Goal: Information Seeking & Learning: Compare options

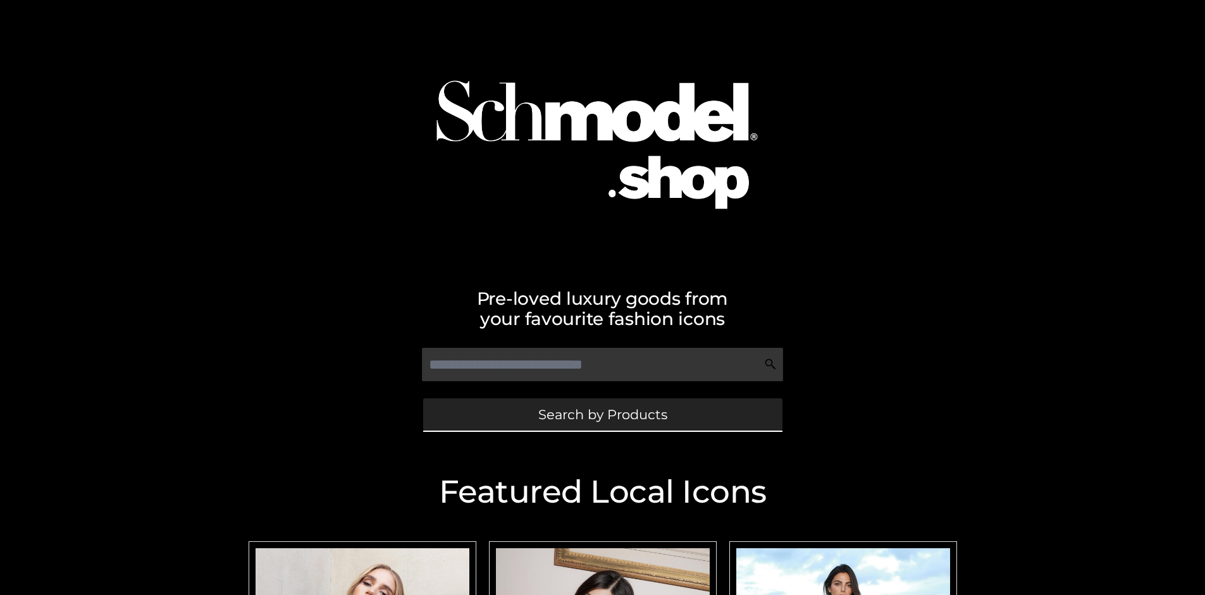
click at [602, 414] on span "Search by Products" at bounding box center [602, 414] width 129 height 13
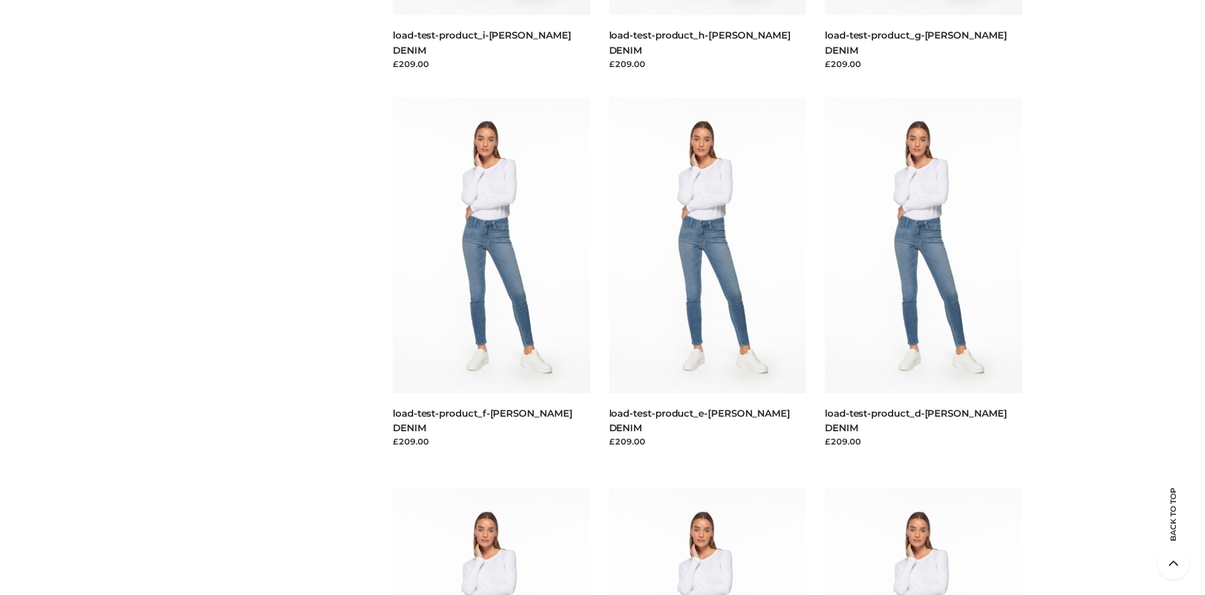
scroll to position [2654, 0]
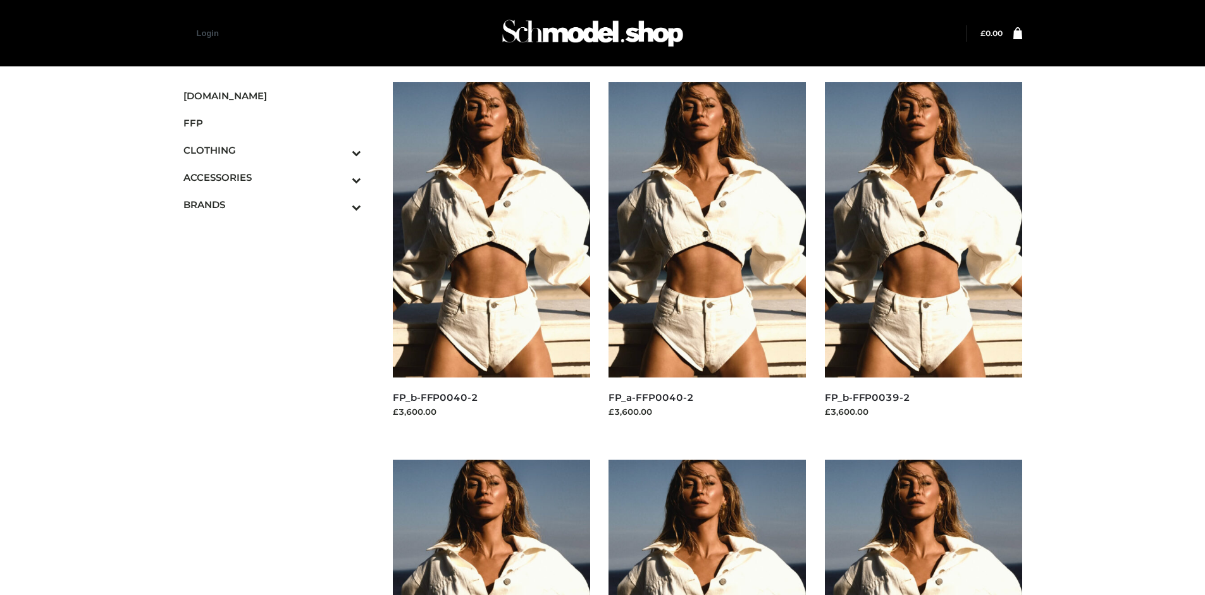
scroll to position [595, 0]
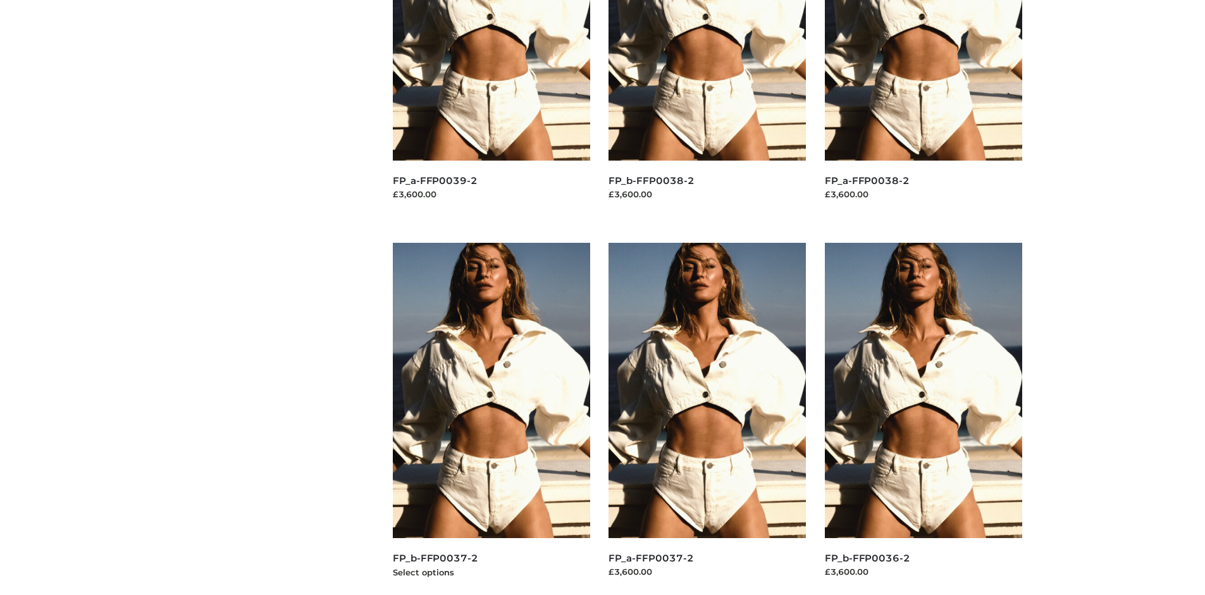
click at [491, 419] on img at bounding box center [491, 390] width 197 height 295
click at [923, 419] on img at bounding box center [923, 390] width 197 height 295
click at [707, 419] on img at bounding box center [706, 390] width 197 height 295
click at [923, 419] on img at bounding box center [923, 390] width 197 height 295
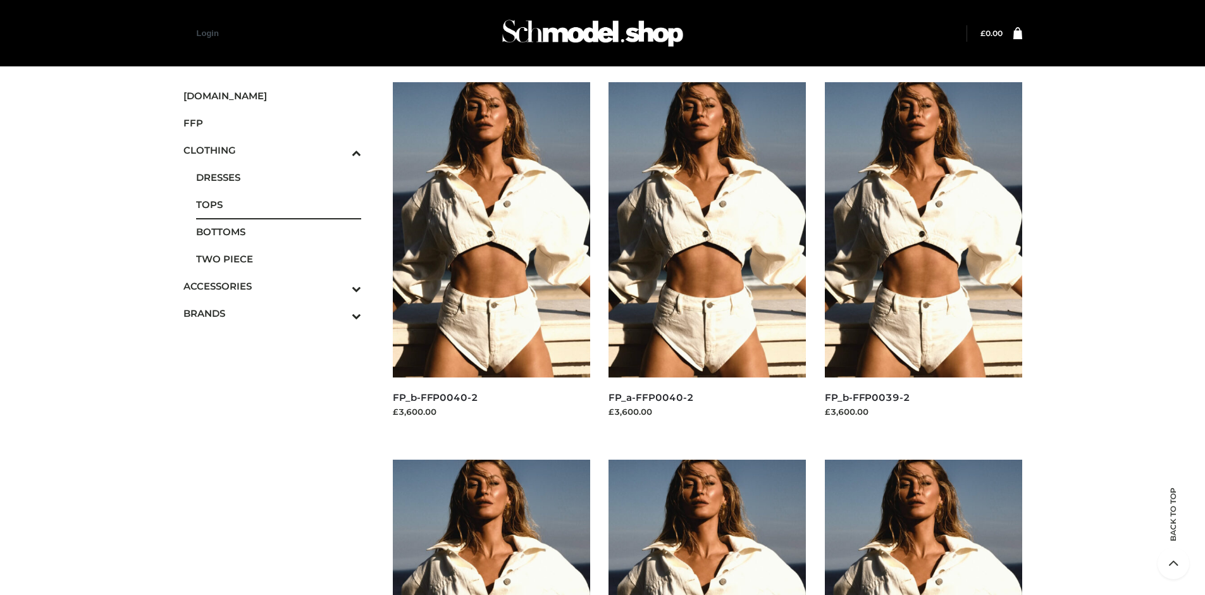
click at [278, 204] on span "TOPS" at bounding box center [279, 204] width 166 height 15
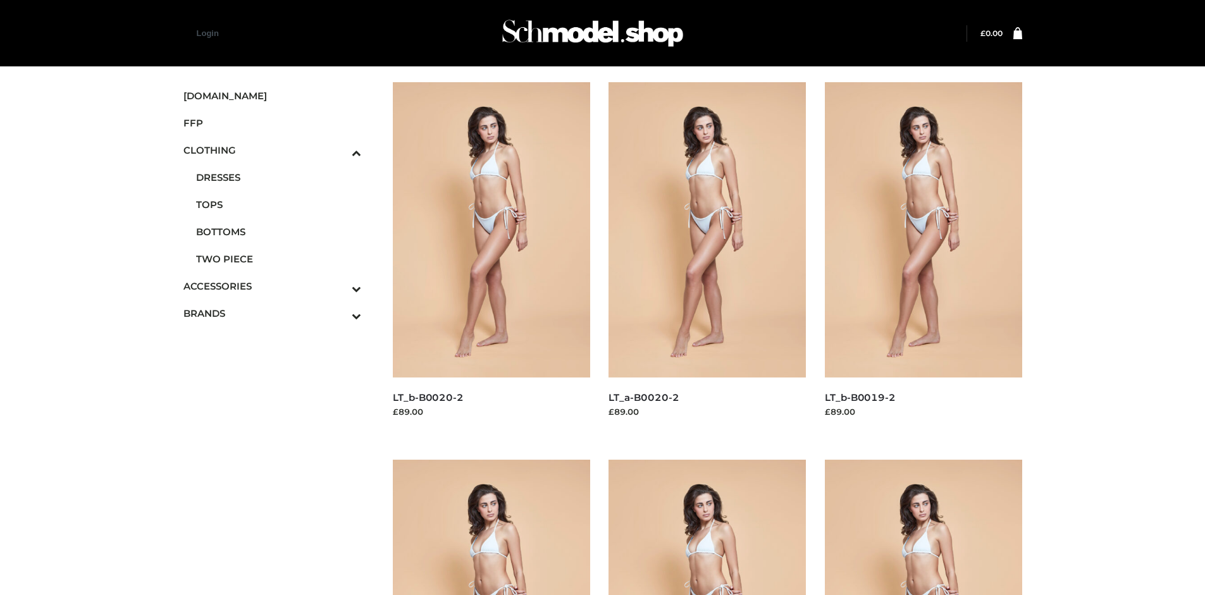
scroll to position [595, 0]
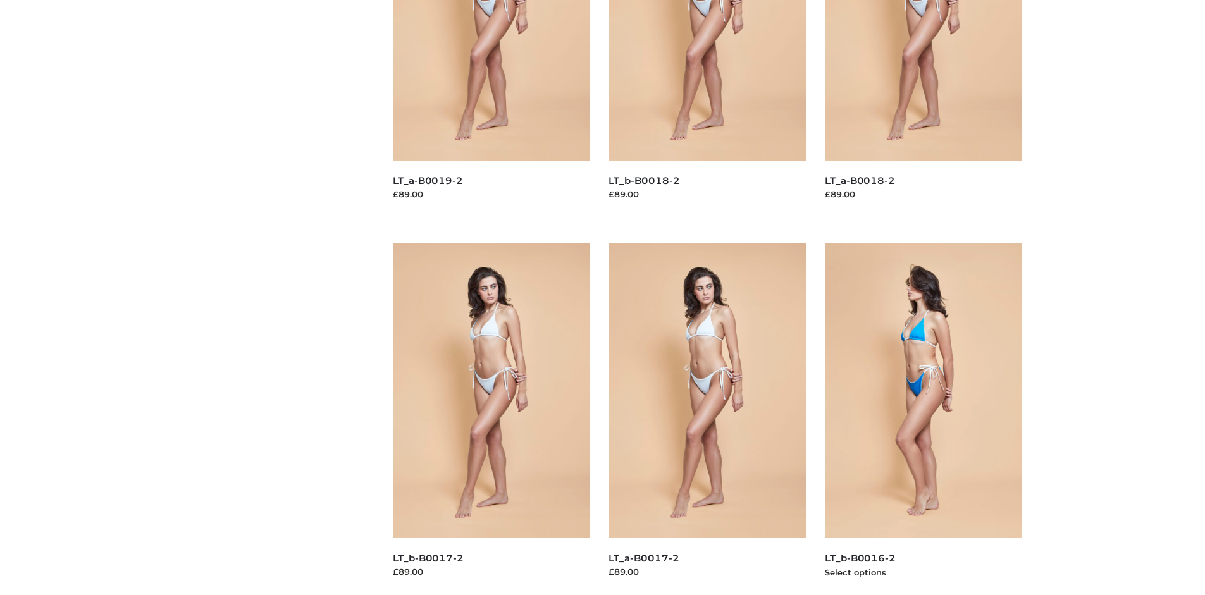
click at [923, 419] on img at bounding box center [923, 390] width 197 height 295
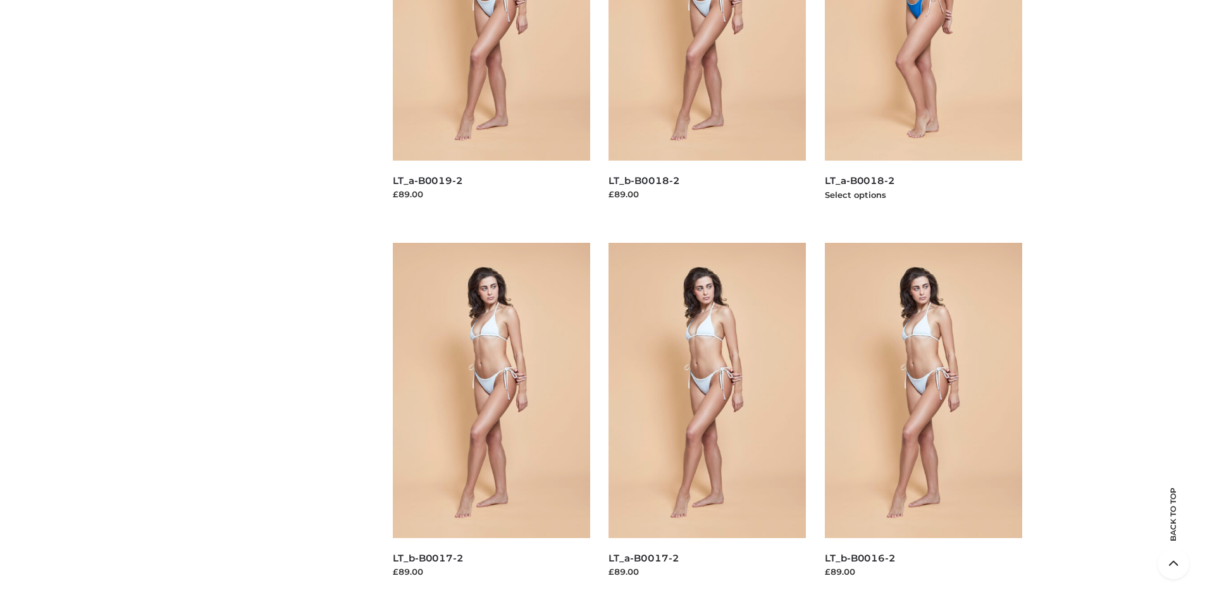
scroll to position [0, 0]
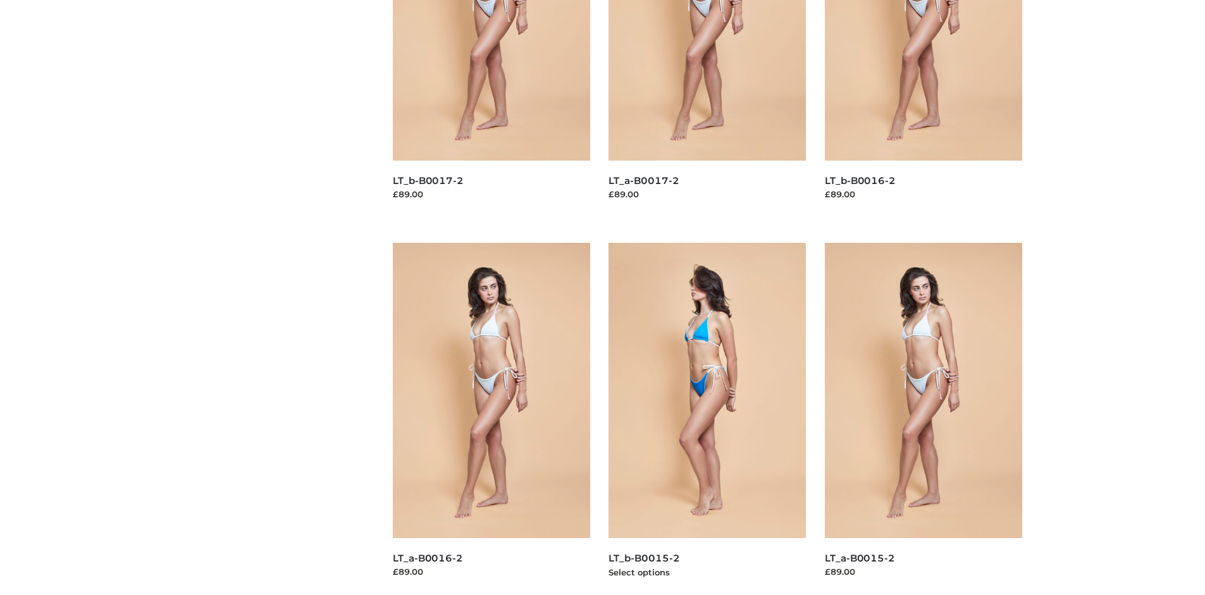
click at [707, 419] on img at bounding box center [706, 390] width 197 height 295
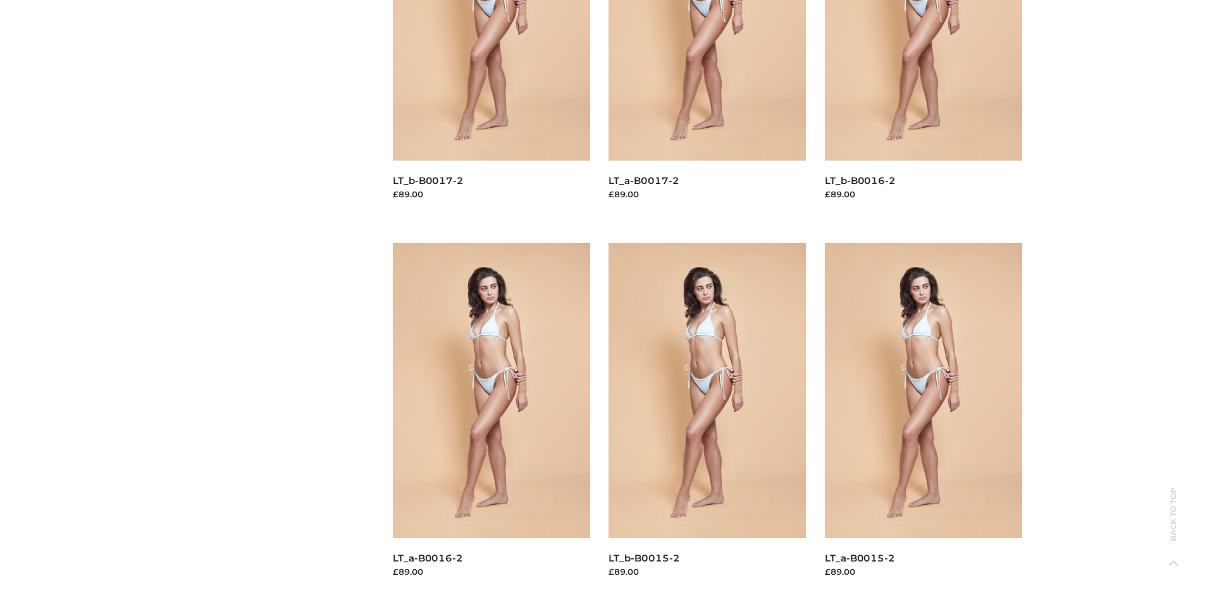
scroll to position [0, 0]
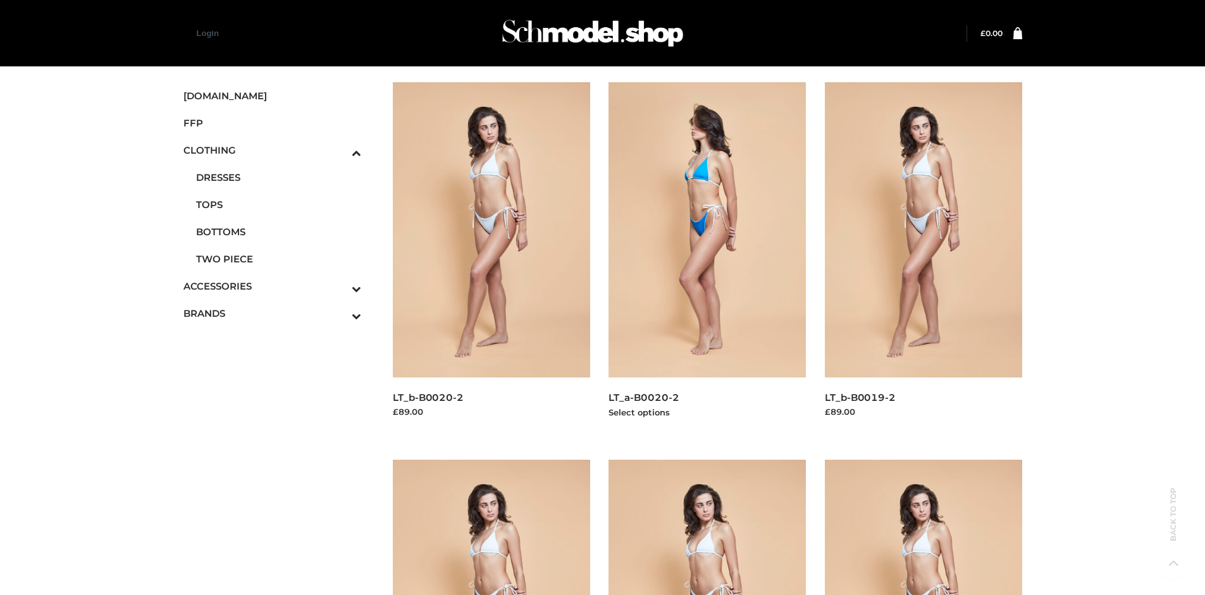
click at [707, 258] on img at bounding box center [706, 229] width 197 height 295
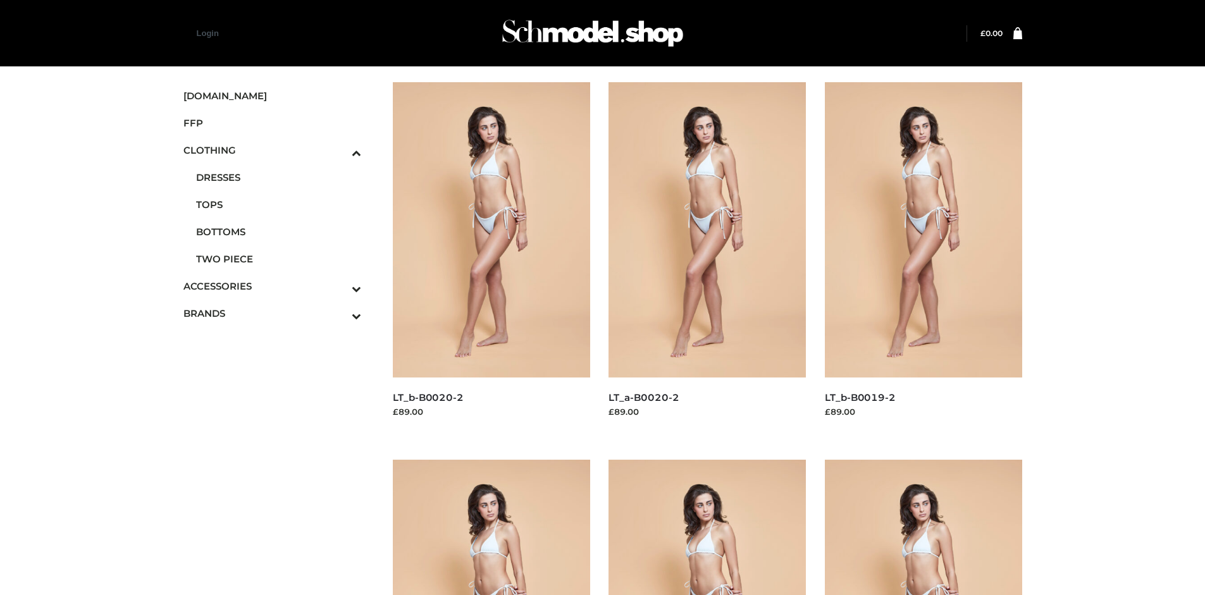
click at [339, 313] on icon "Toggle Submenu" at bounding box center [290, 316] width 142 height 15
click at [0, 0] on span "OPP SWIMWEAR" at bounding box center [0, 0] width 0 height 0
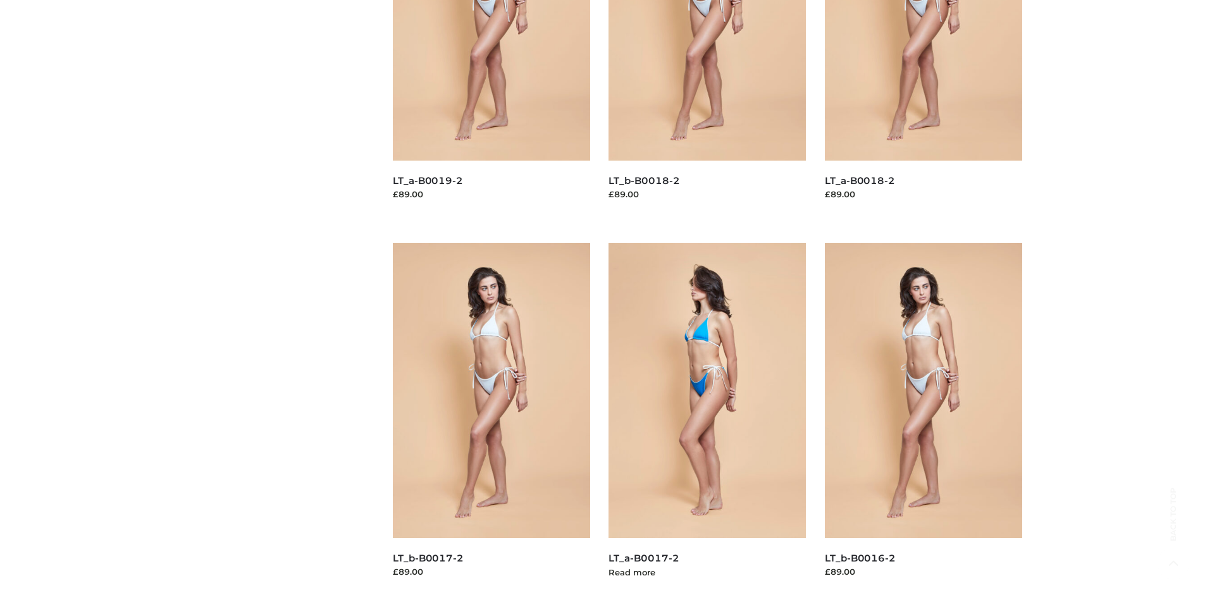
click at [707, 419] on img at bounding box center [706, 390] width 197 height 295
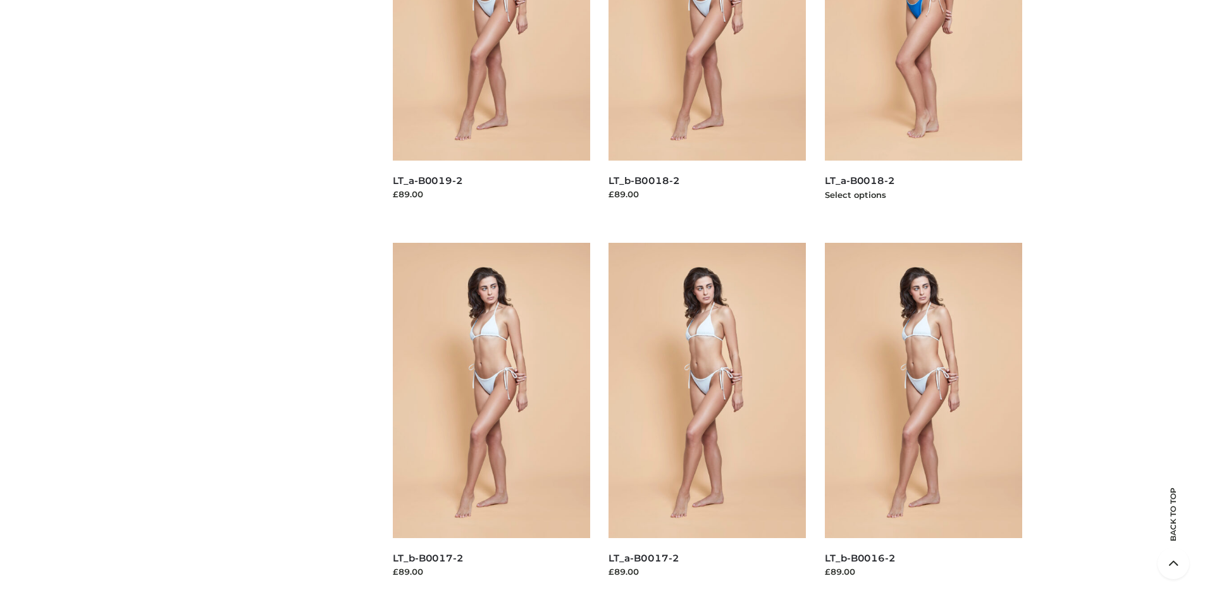
scroll to position [0, 0]
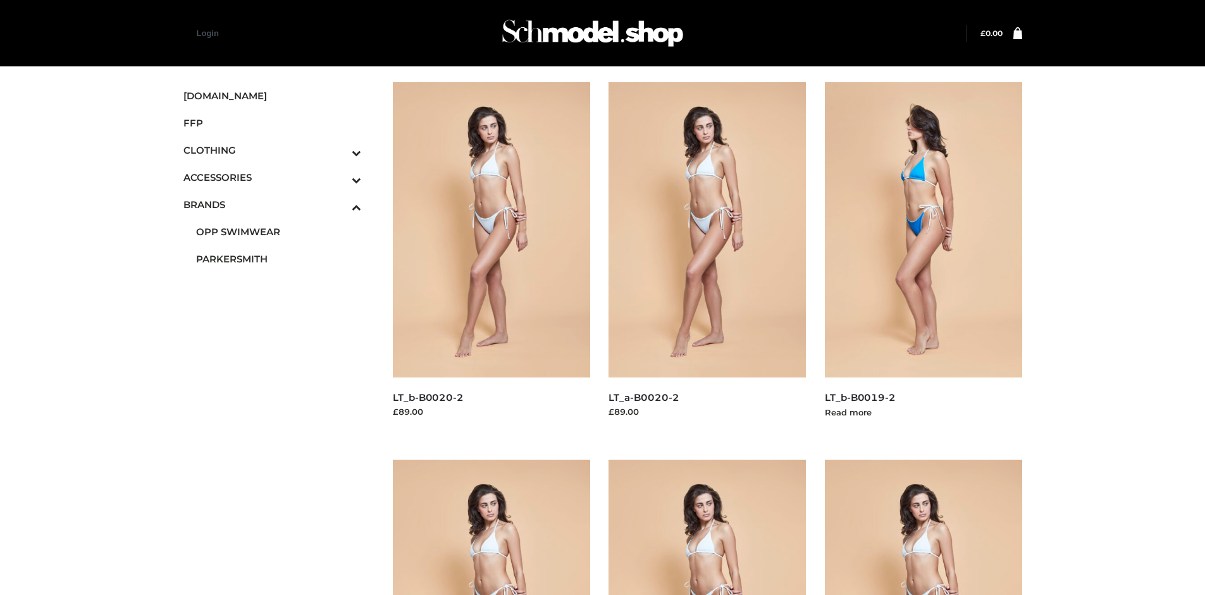
click at [923, 258] on img at bounding box center [923, 229] width 197 height 295
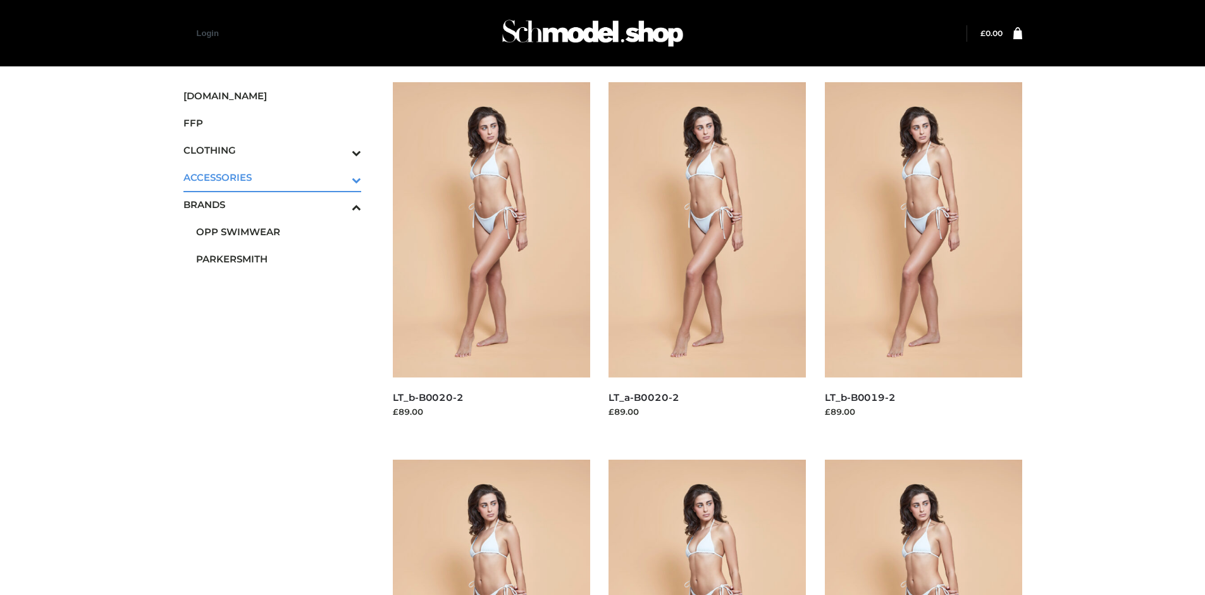
click at [339, 177] on icon "Toggle Submenu" at bounding box center [290, 180] width 142 height 15
click at [278, 231] on span "JEWELRY" at bounding box center [279, 232] width 166 height 15
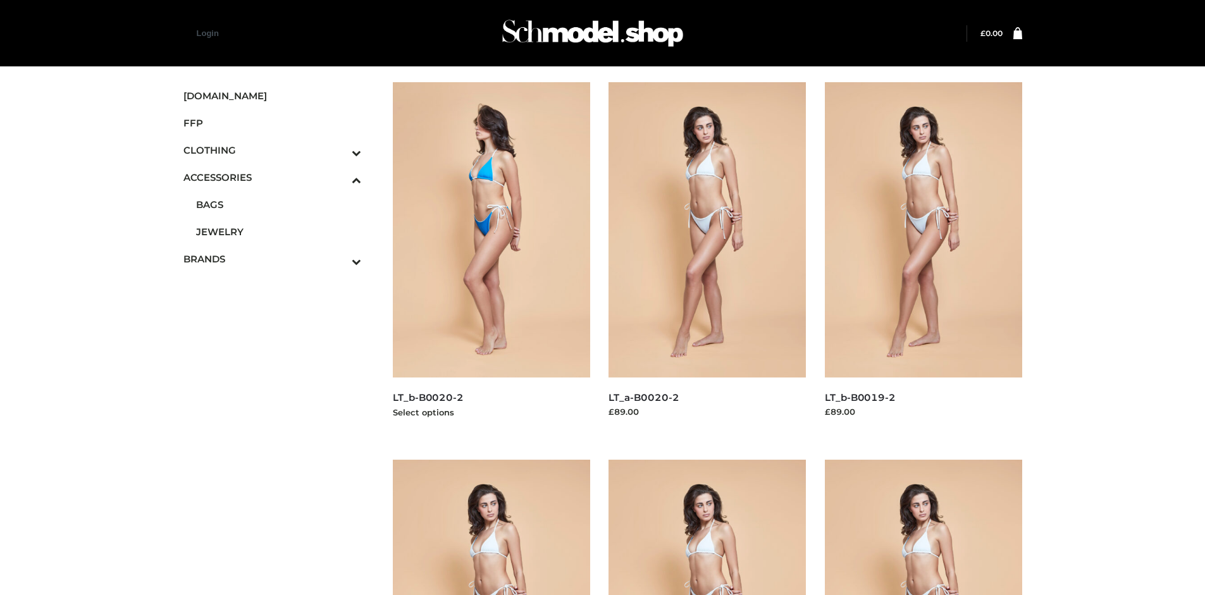
click at [491, 258] on img at bounding box center [491, 229] width 197 height 295
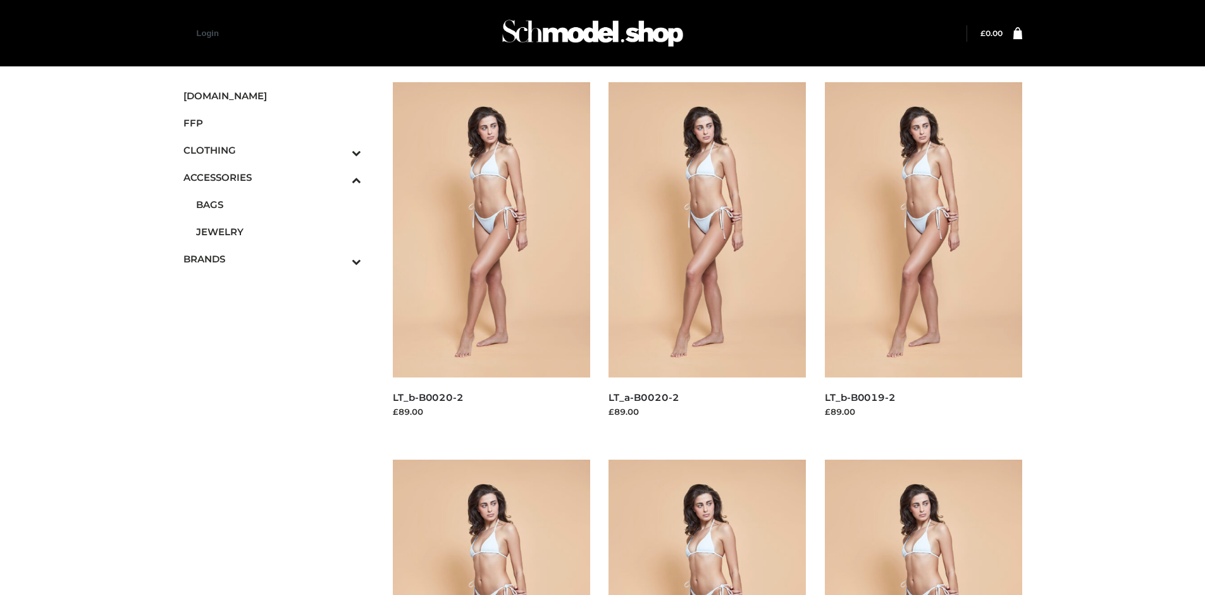
scroll to position [595, 0]
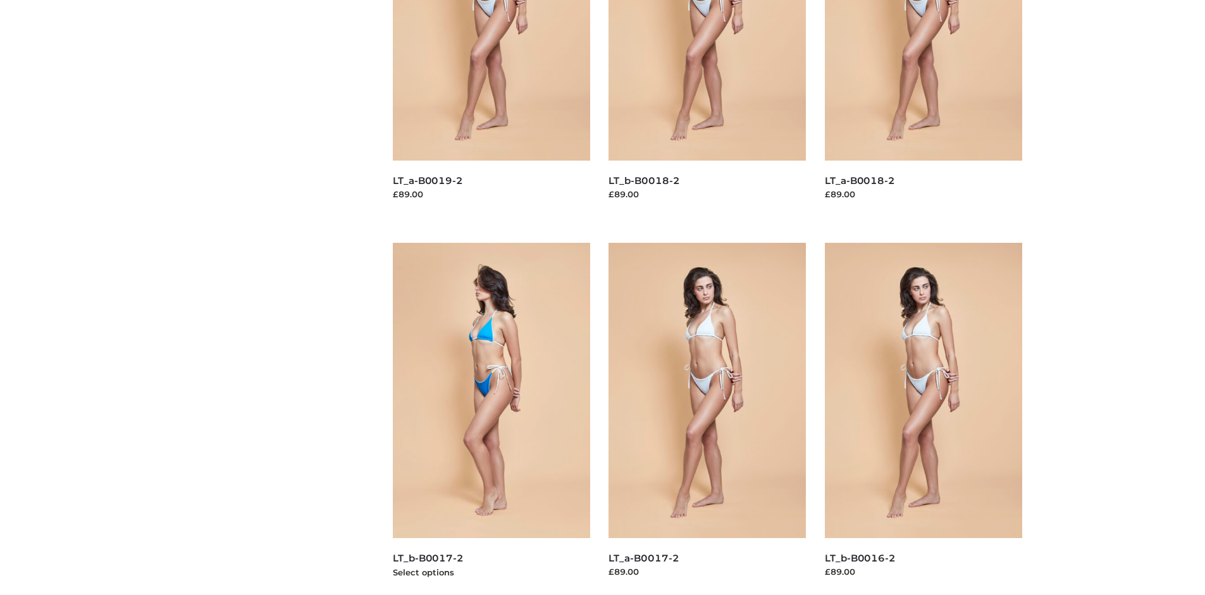
click at [491, 419] on img at bounding box center [491, 390] width 197 height 295
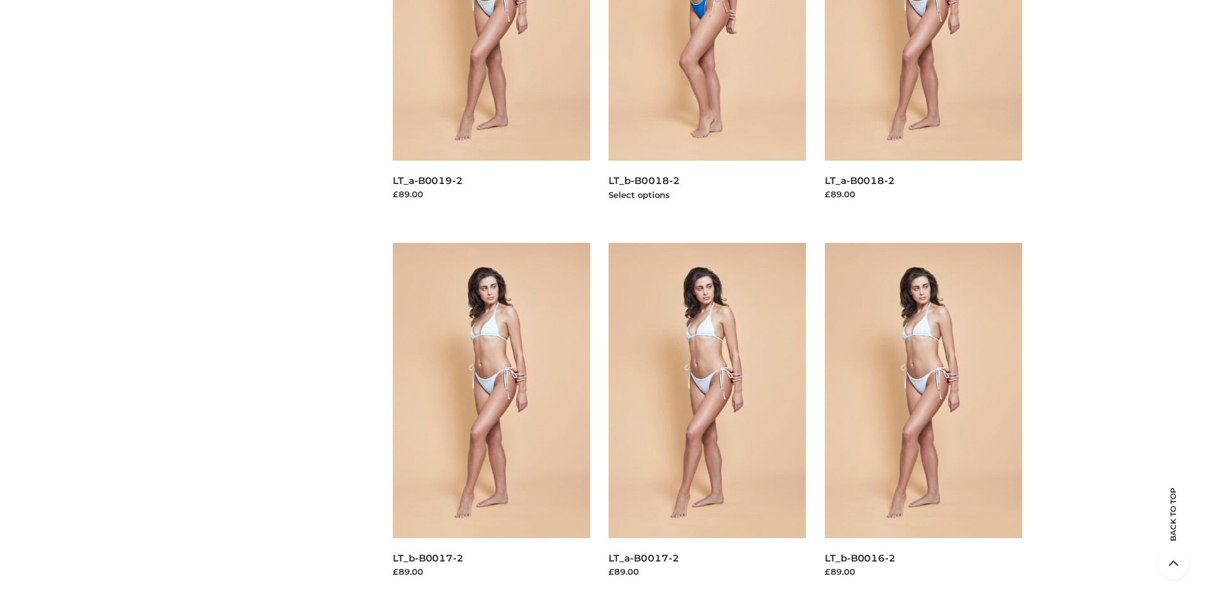
scroll to position [0, 0]
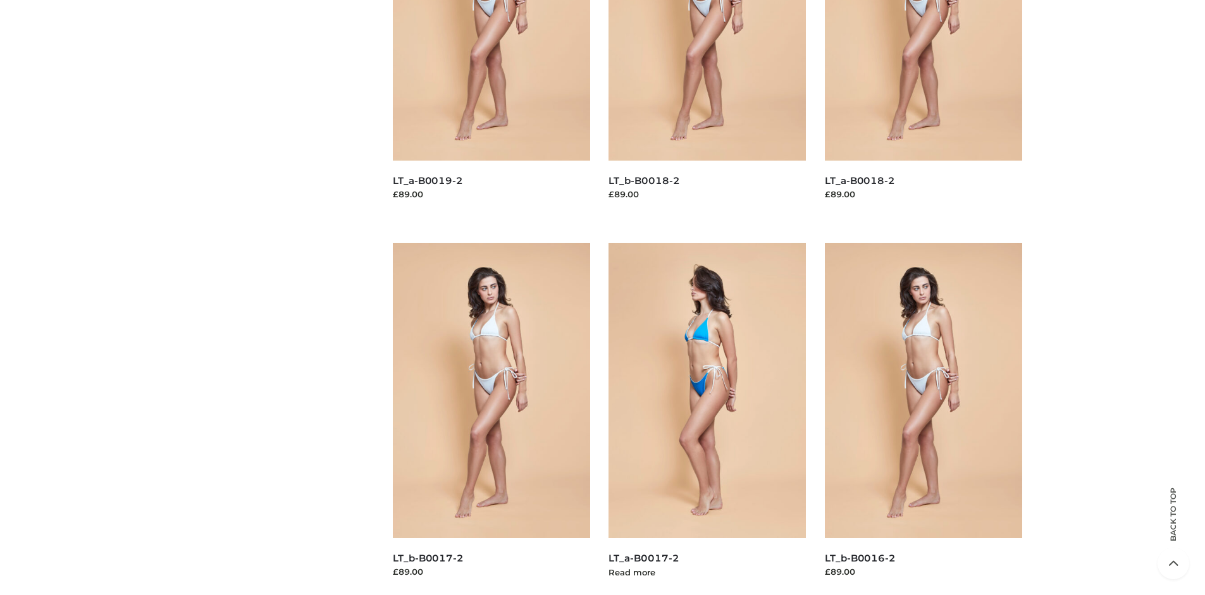
click at [707, 419] on img at bounding box center [706, 390] width 197 height 295
